Goal: Download file/media

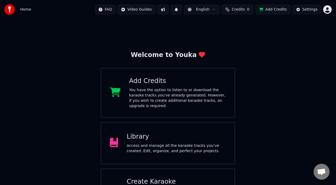
click at [171, 122] on div "Library Access and manage all the karaoke tracks you’ve created. Edit, organize…" at bounding box center [168, 143] width 134 height 43
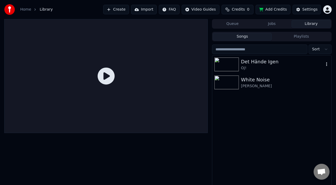
click at [265, 61] on div "Det Hände Igen" at bounding box center [282, 61] width 83 height 7
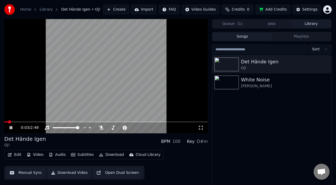
click at [95, 122] on span at bounding box center [105, 122] width 203 height 1
click at [120, 122] on span at bounding box center [105, 122] width 203 height 1
drag, startPoint x: 138, startPoint y: 121, endPoint x: 130, endPoint y: 121, distance: 7.7
click at [130, 121] on video at bounding box center [105, 76] width 203 height 114
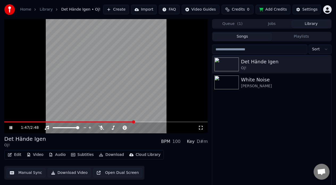
click at [134, 123] on span at bounding box center [105, 122] width 203 height 1
click at [128, 122] on span at bounding box center [65, 122] width 123 height 1
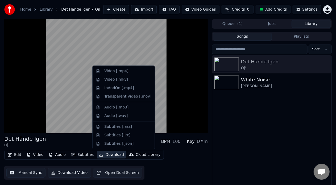
click at [110, 154] on button "Download" at bounding box center [111, 154] width 29 height 7
click at [112, 69] on div "Video [.mp4]" at bounding box center [116, 71] width 24 height 5
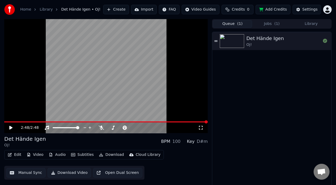
click at [233, 27] on button "Queue ( 1 )" at bounding box center [232, 24] width 39 height 8
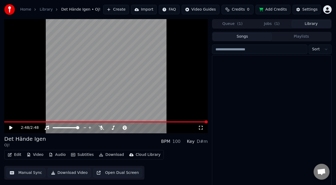
click at [300, 21] on button "Library" at bounding box center [310, 24] width 39 height 8
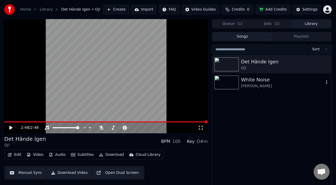
click at [273, 86] on div "[PERSON_NAME]" at bounding box center [282, 86] width 83 height 5
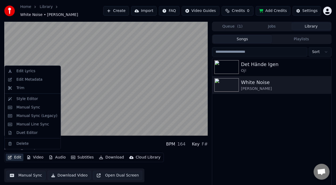
click at [13, 154] on button "Edit" at bounding box center [15, 157] width 18 height 7
click at [20, 68] on div "Edit Lyrics" at bounding box center [33, 71] width 54 height 9
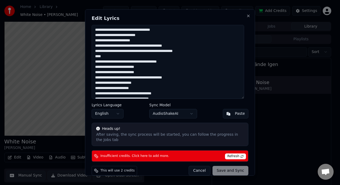
click at [202, 169] on button "Cancel" at bounding box center [200, 171] width 22 height 10
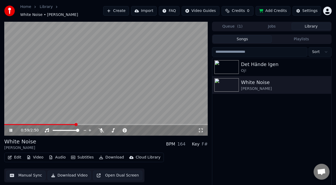
click at [35, 172] on button "Manual Sync" at bounding box center [25, 176] width 39 height 10
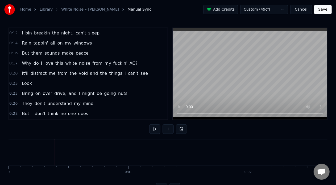
click at [154, 132] on button at bounding box center [154, 130] width 11 height 10
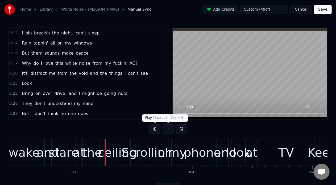
scroll to position [0, 4844]
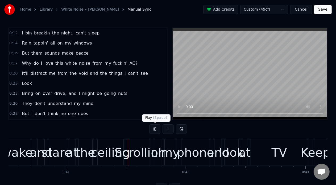
click at [157, 128] on button at bounding box center [154, 130] width 11 height 10
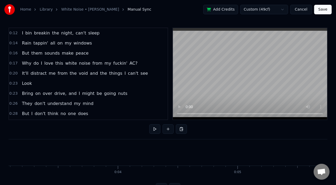
scroll to position [0, 322]
click at [152, 130] on button at bounding box center [154, 130] width 11 height 10
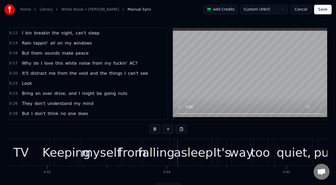
scroll to position [0, 5177]
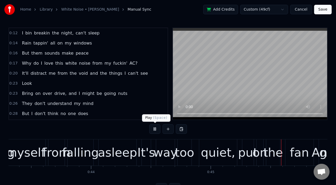
click at [158, 133] on button at bounding box center [154, 130] width 11 height 10
click at [299, 10] on button "Cancel" at bounding box center [301, 10] width 22 height 10
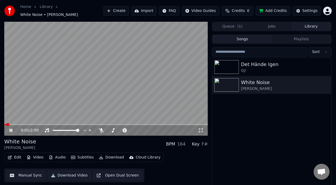
click at [32, 124] on span at bounding box center [105, 124] width 203 height 1
click at [269, 61] on div "Det Hände Igen" at bounding box center [282, 64] width 83 height 7
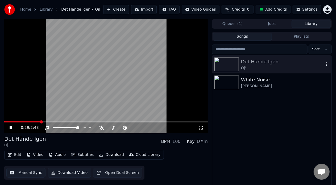
click at [277, 61] on div "Det Hände Igen" at bounding box center [282, 61] width 83 height 7
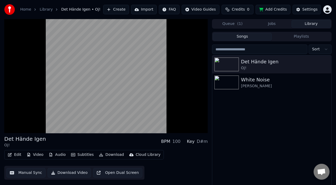
scroll to position [9, 0]
